Goal: Information Seeking & Learning: Learn about a topic

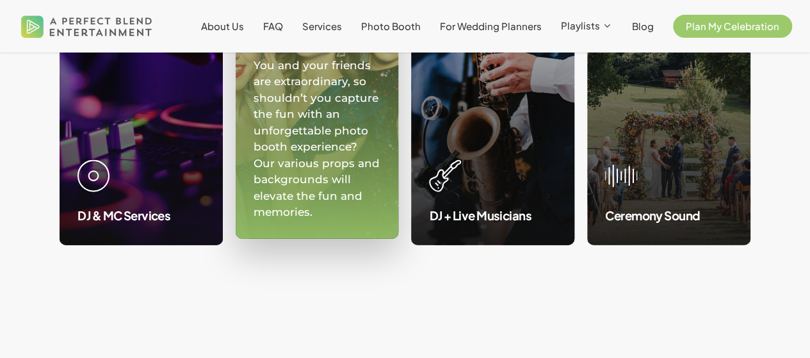
scroll to position [1339, 0]
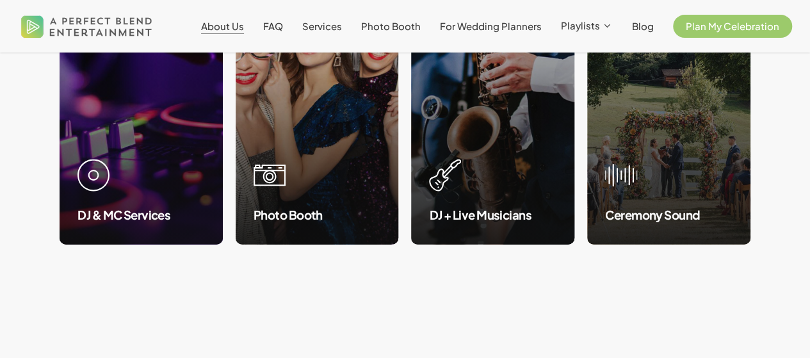
click at [237, 26] on span "About Us" at bounding box center [222, 26] width 43 height 12
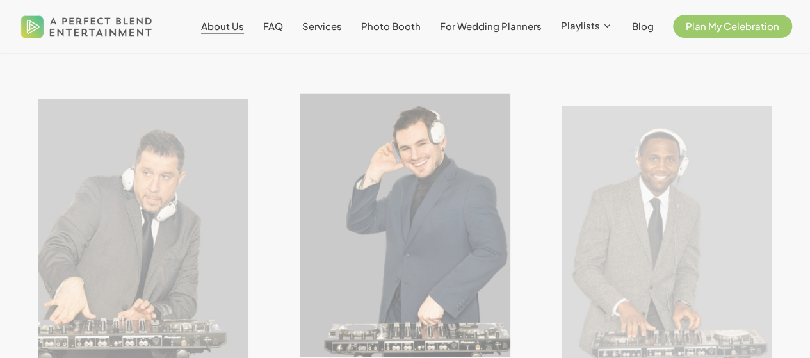
scroll to position [1758, 0]
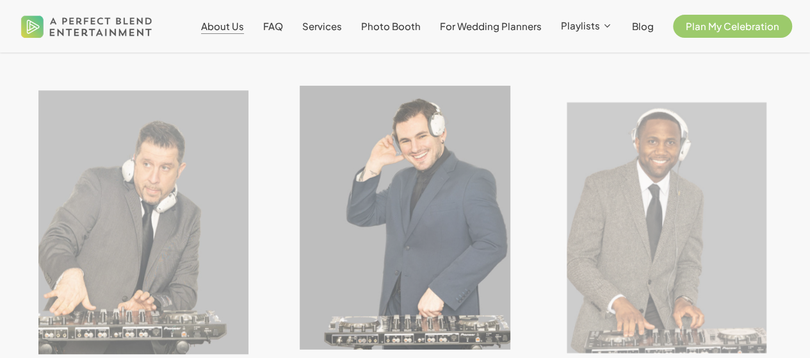
click at [685, 211] on img at bounding box center [666, 228] width 230 height 288
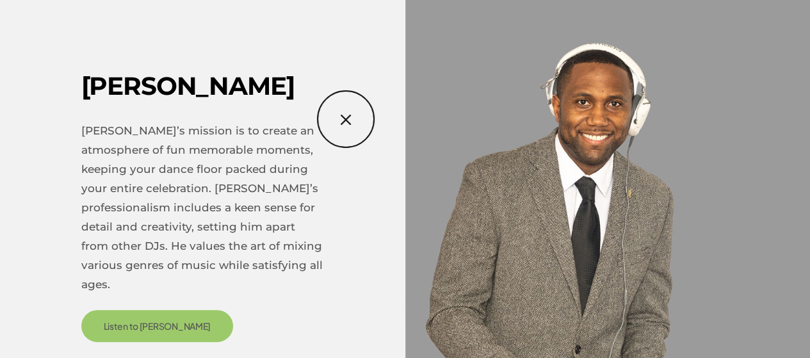
click at [658, 252] on img at bounding box center [667, 193] width 210 height 264
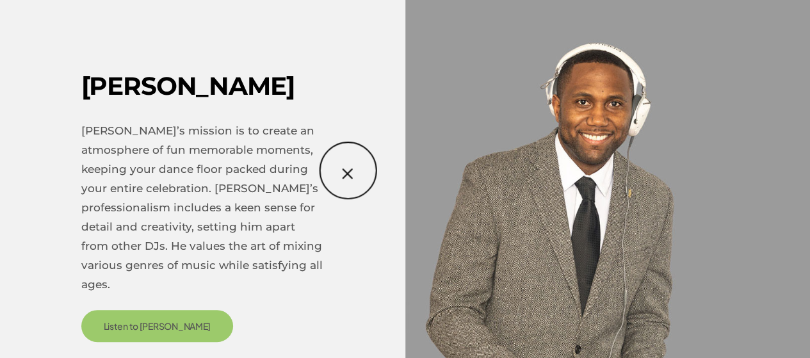
scroll to position [22, 0]
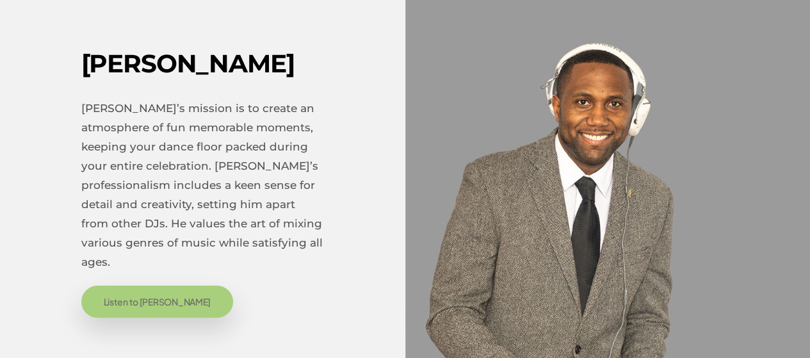
click at [131, 306] on span "Listen to Kevin" at bounding box center [158, 301] width 108 height 13
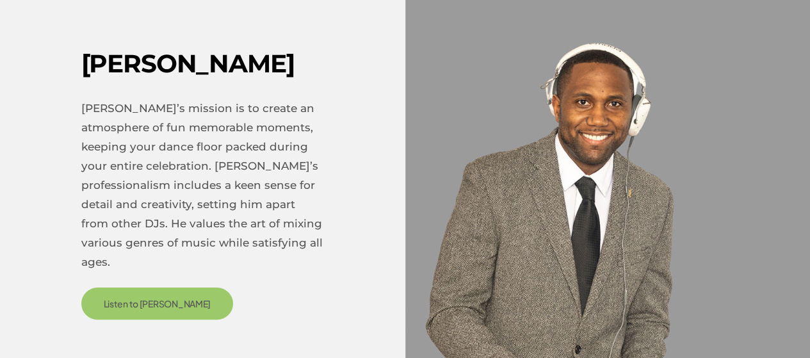
scroll to position [1840, 0]
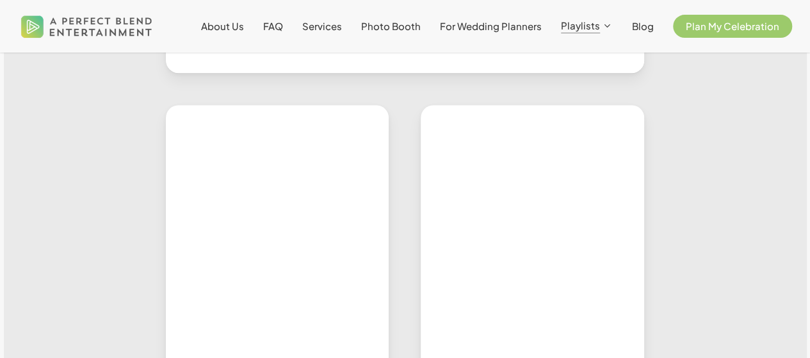
scroll to position [484, 0]
